Goal: Find contact information: Find contact information

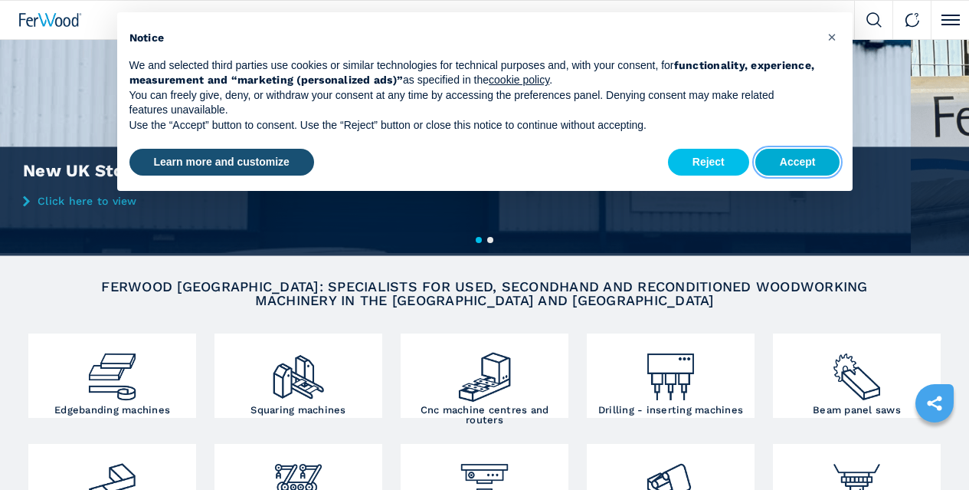
click at [784, 169] on button "Accept" at bounding box center [797, 163] width 85 height 28
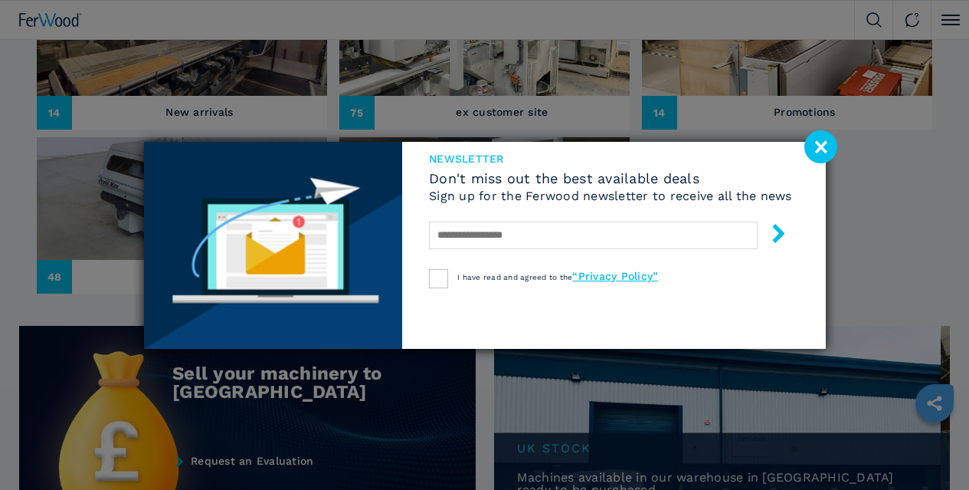
scroll to position [681, 0]
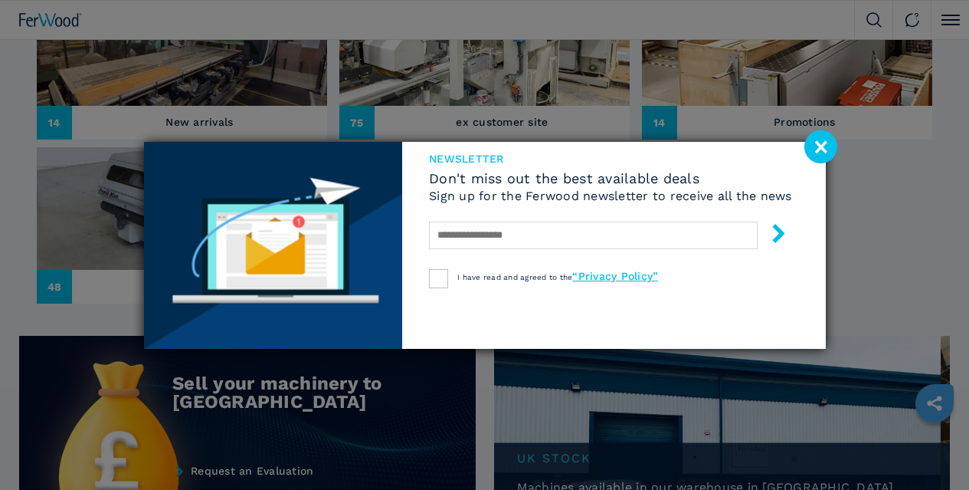
click at [821, 139] on image at bounding box center [820, 146] width 33 height 33
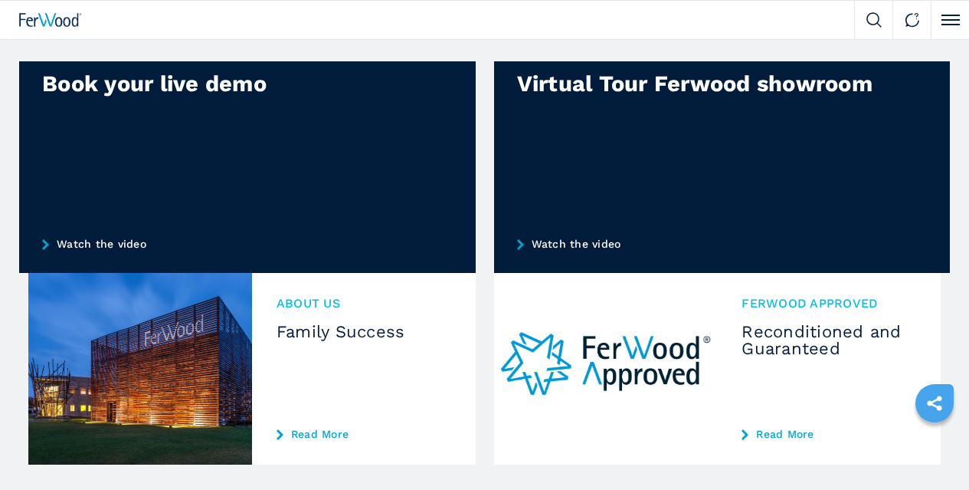
scroll to position [1505, 0]
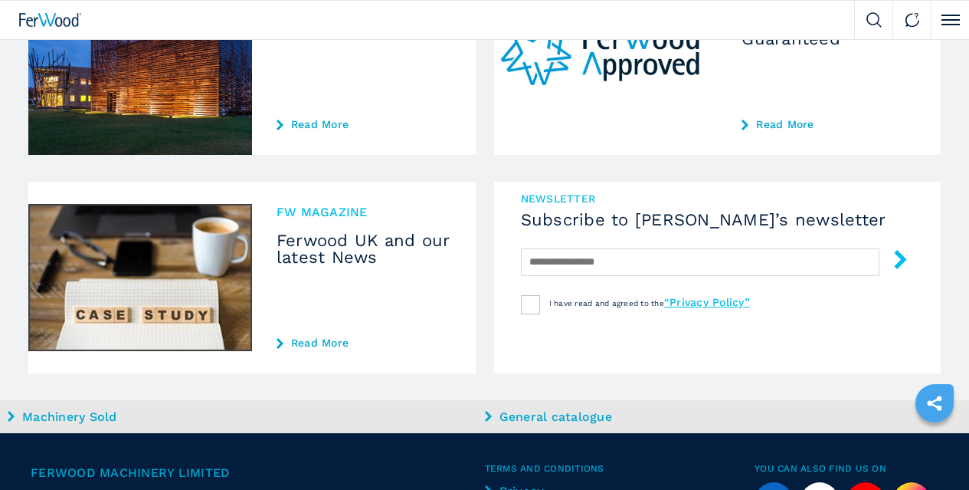
drag, startPoint x: 57, startPoint y: 319, endPoint x: 334, endPoint y: 329, distance: 277.5
copy span "5b Helios 47 | [STREET_ADDRESS][PERSON_NAME]"
drag, startPoint x: 196, startPoint y: 341, endPoint x: 63, endPoint y: 340, distance: 133.3
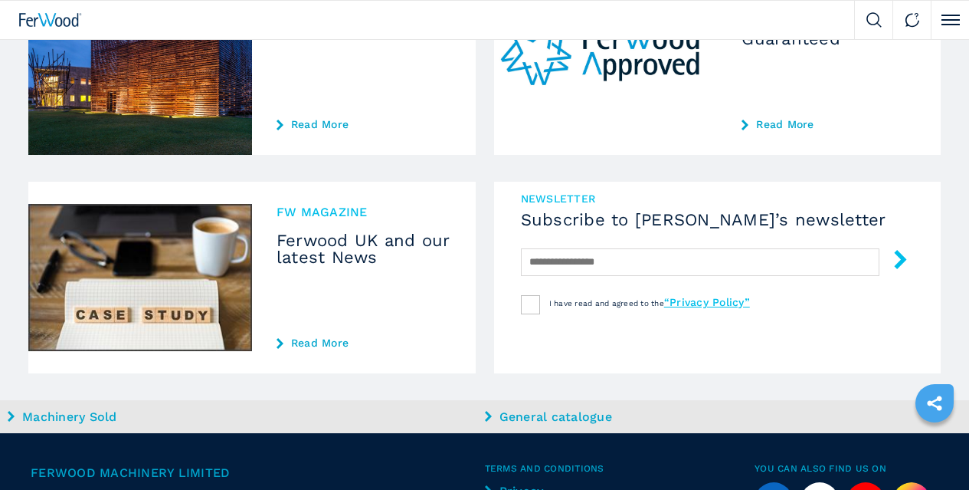
copy div "t. [PHONE_NUMBER]"
